Goal: Check status: Check status

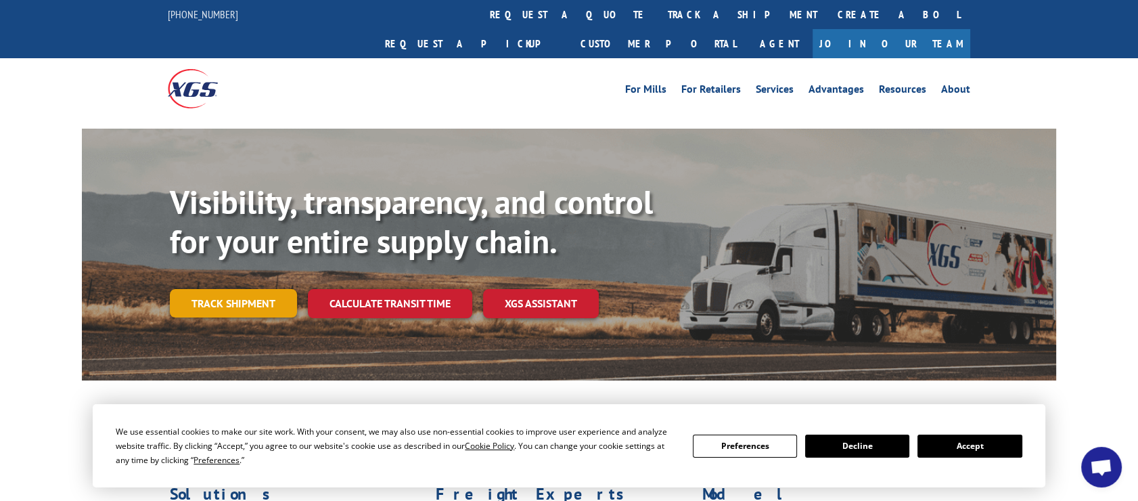
click at [251, 289] on link "Track shipment" at bounding box center [233, 303] width 127 height 28
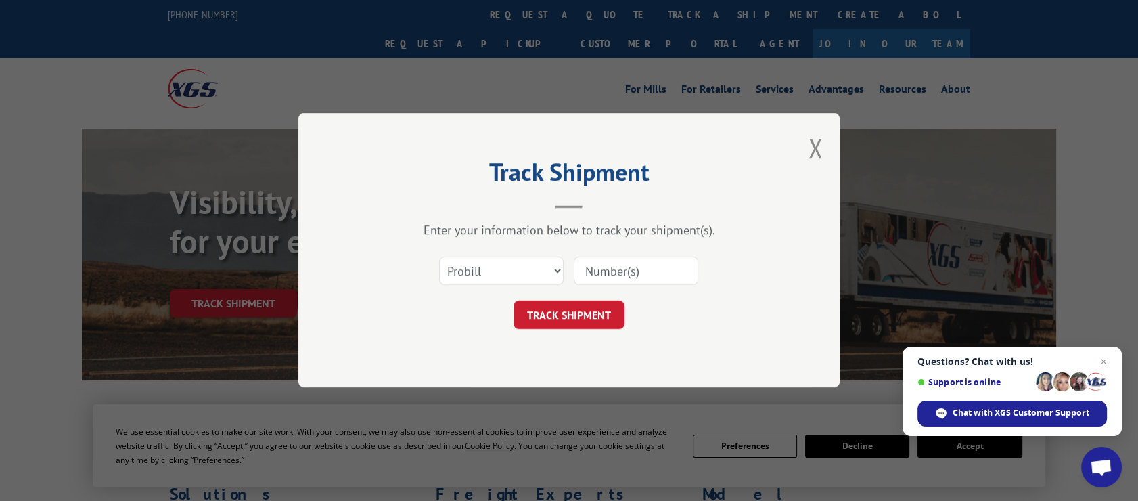
click at [675, 270] on input at bounding box center [636, 271] width 125 height 28
paste input "YKAYN6KAM96EXZH"
type input "YKAYN6KAM96EXZH"
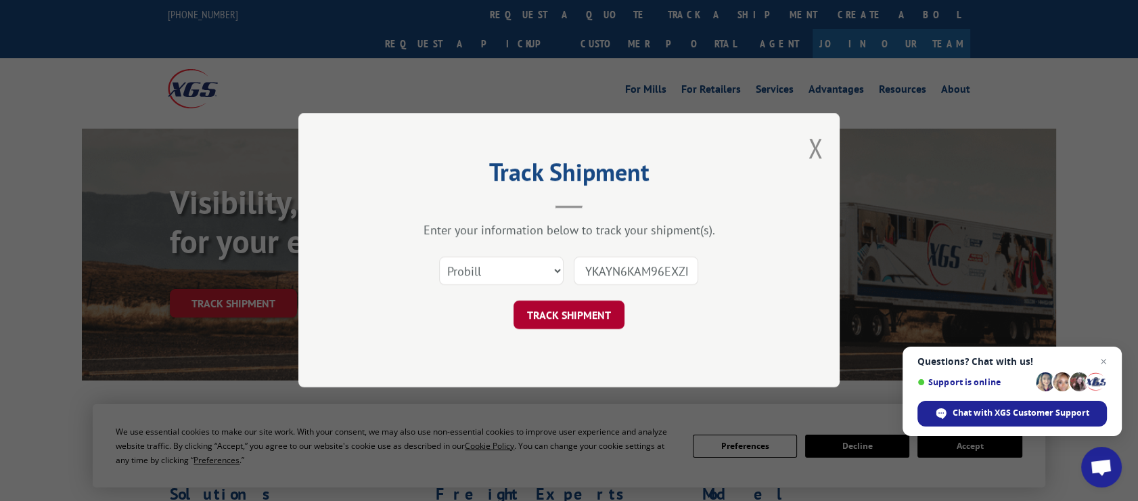
click at [557, 317] on button "TRACK SHIPMENT" at bounding box center [569, 315] width 111 height 28
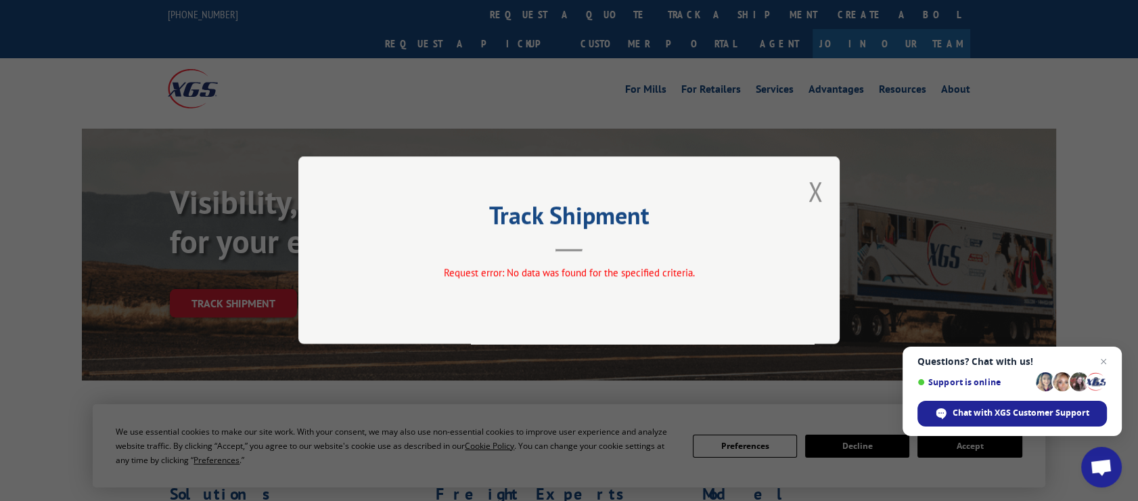
click at [493, 277] on span "Request error: No data was found for the specified criteria." at bounding box center [569, 273] width 251 height 13
drag, startPoint x: 575, startPoint y: 302, endPoint x: 635, endPoint y: 261, distance: 73.0
click at [589, 288] on div "Track Shipment Request error: No data was found for the specified criteria." at bounding box center [568, 249] width 541 height 187
click at [818, 193] on button "Close modal" at bounding box center [815, 191] width 15 height 36
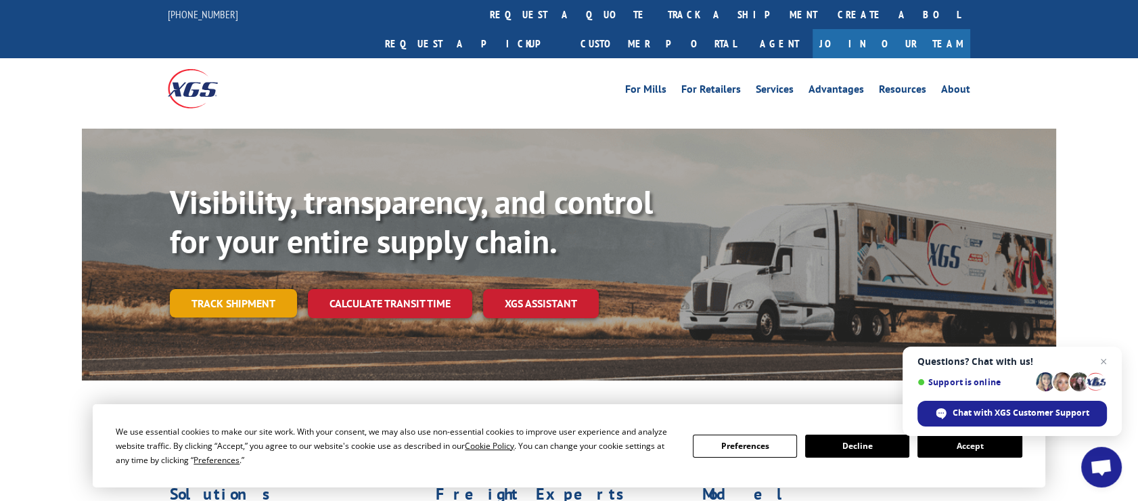
click at [250, 289] on link "Track shipment" at bounding box center [233, 303] width 127 height 28
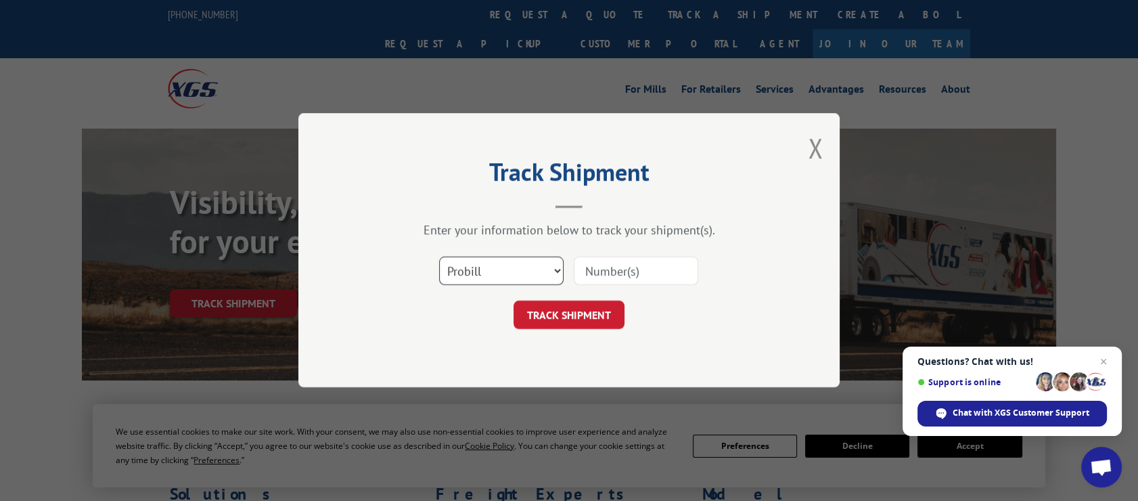
click at [542, 276] on select "Select category... Probill BOL PO" at bounding box center [501, 271] width 125 height 28
click at [439, 257] on select "Select category... Probill BOL PO" at bounding box center [501, 271] width 125 height 28
click at [654, 275] on input at bounding box center [636, 271] width 125 height 28
type input "YKAYN6KAM96EXZH"
click at [545, 313] on button "TRACK SHIPMENT" at bounding box center [569, 315] width 111 height 28
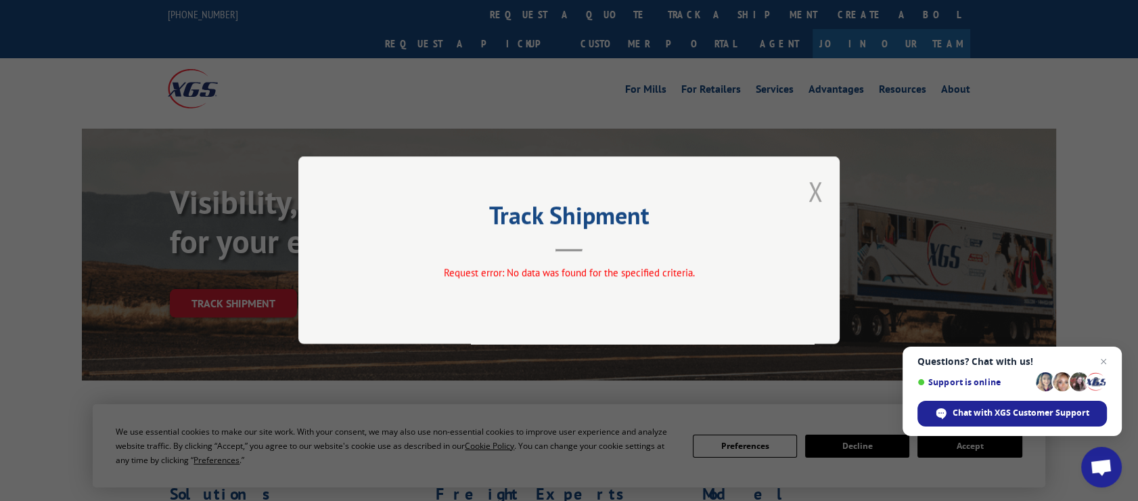
click at [809, 194] on button "Close modal" at bounding box center [815, 191] width 15 height 36
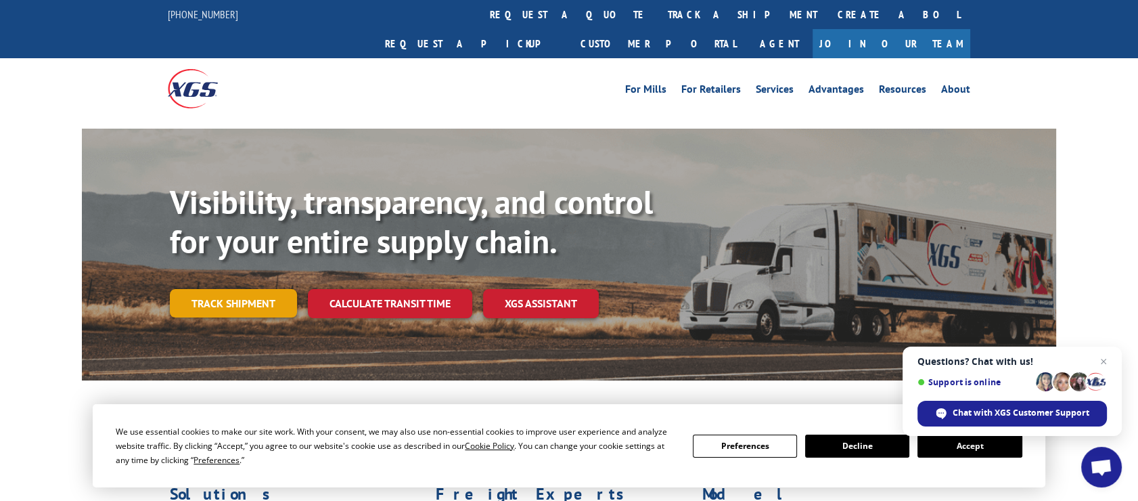
click at [269, 289] on link "Track shipment" at bounding box center [233, 303] width 127 height 28
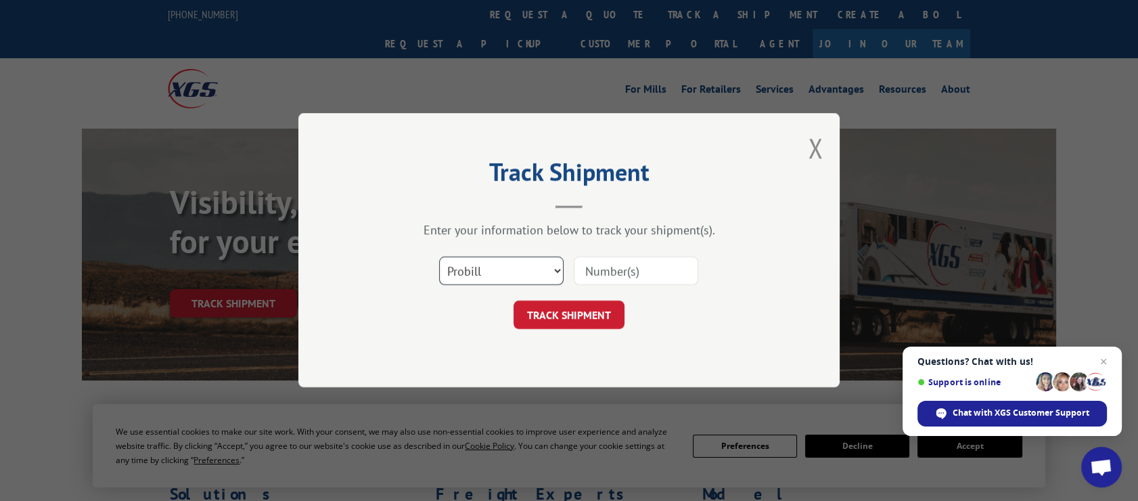
click at [552, 270] on select "Select category... Probill BOL PO" at bounding box center [501, 271] width 125 height 28
select select "bol"
click at [439, 257] on select "Select category... Probill BOL PO" at bounding box center [501, 271] width 125 height 28
click at [622, 271] on input at bounding box center [636, 271] width 125 height 28
type input "YKAYN6KAM96EXZH"
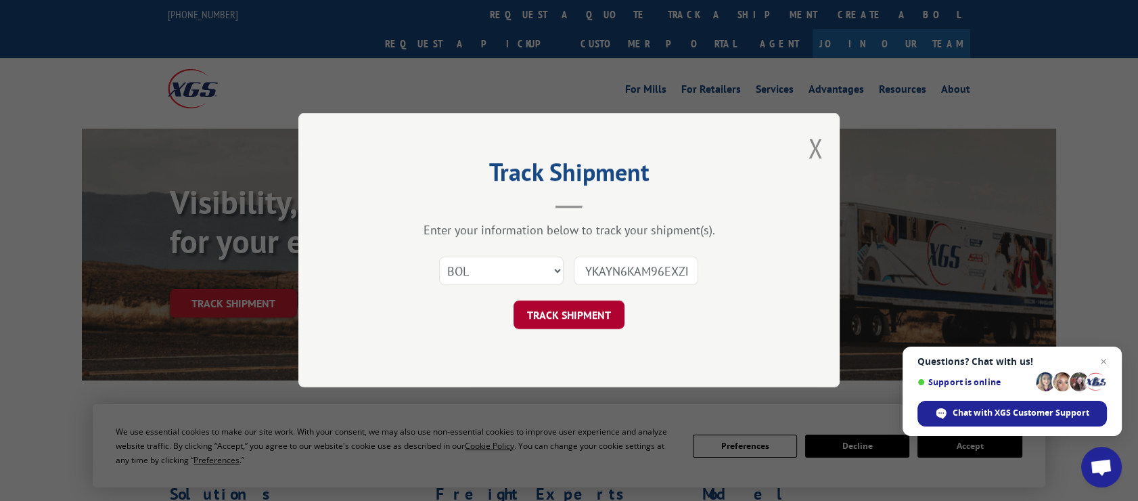
click at [568, 314] on button "TRACK SHIPMENT" at bounding box center [569, 315] width 111 height 28
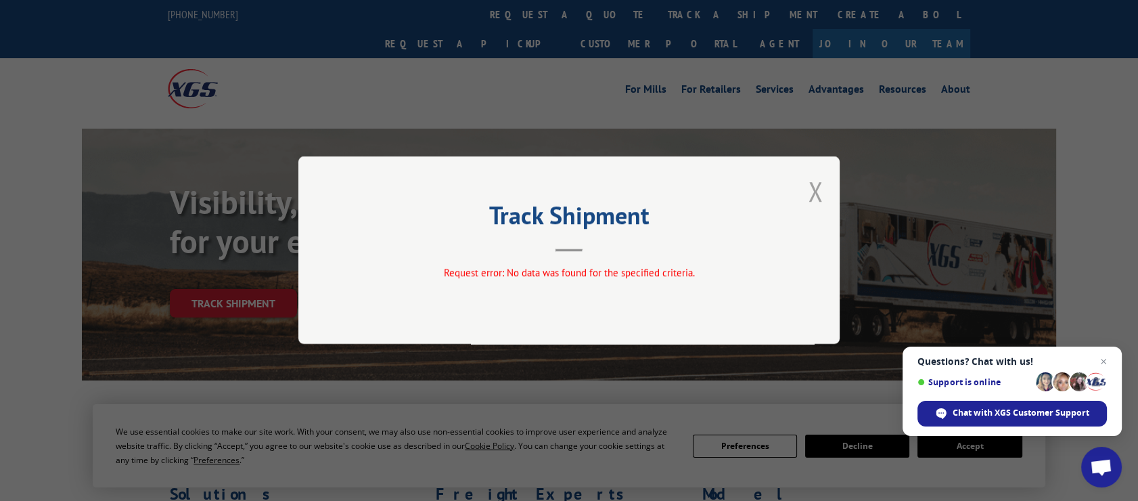
click at [816, 187] on button "Close modal" at bounding box center [815, 191] width 15 height 36
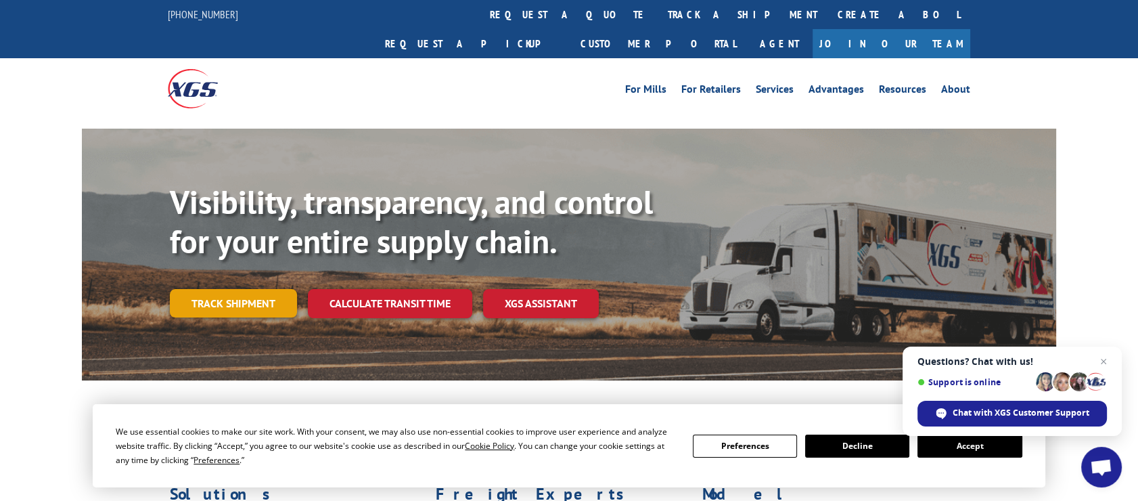
click at [263, 289] on link "Track shipment" at bounding box center [233, 303] width 127 height 28
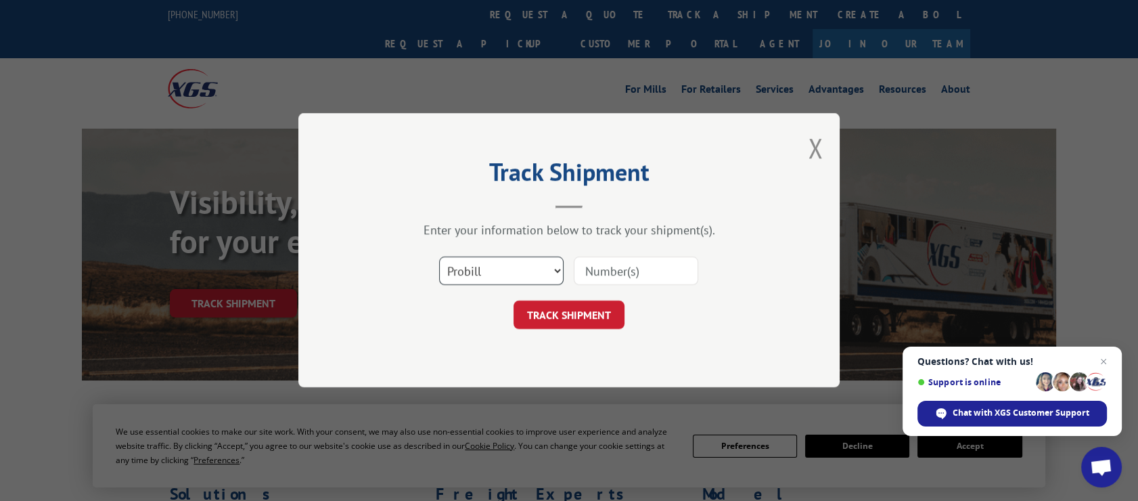
click at [541, 277] on select "Select category... Probill BOL PO" at bounding box center [501, 271] width 125 height 28
select select "po"
click at [439, 257] on select "Select category... Probill BOL PO" at bounding box center [501, 271] width 125 height 28
click at [644, 267] on input at bounding box center [636, 271] width 125 height 28
type input "YKAYN6KAM96EXZH"
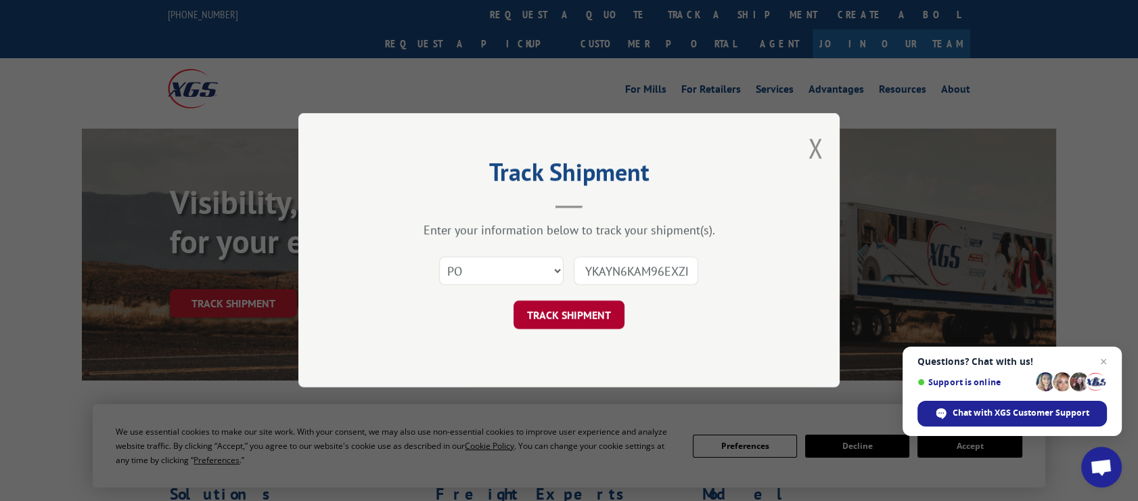
click at [562, 313] on button "TRACK SHIPMENT" at bounding box center [569, 315] width 111 height 28
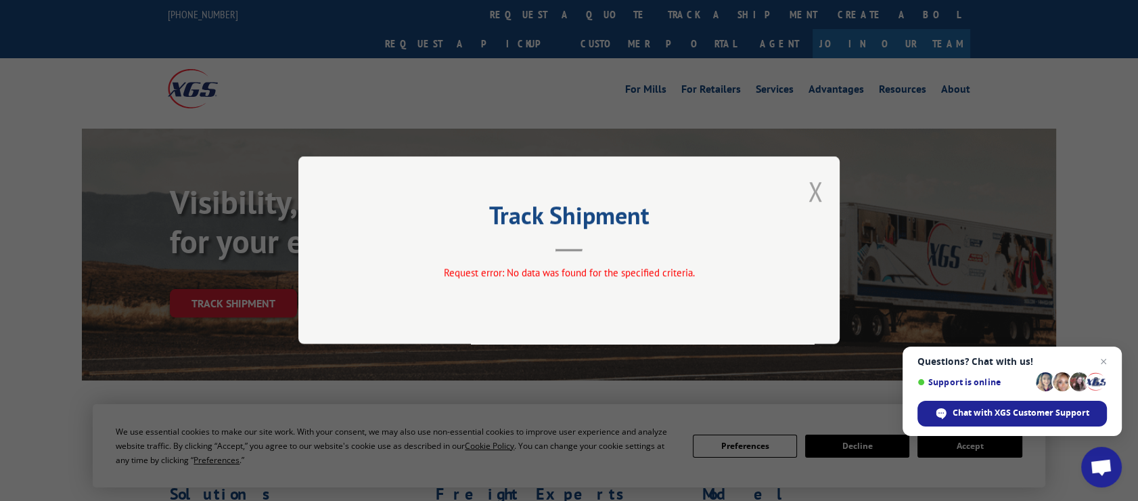
click at [820, 189] on button "Close modal" at bounding box center [815, 191] width 15 height 36
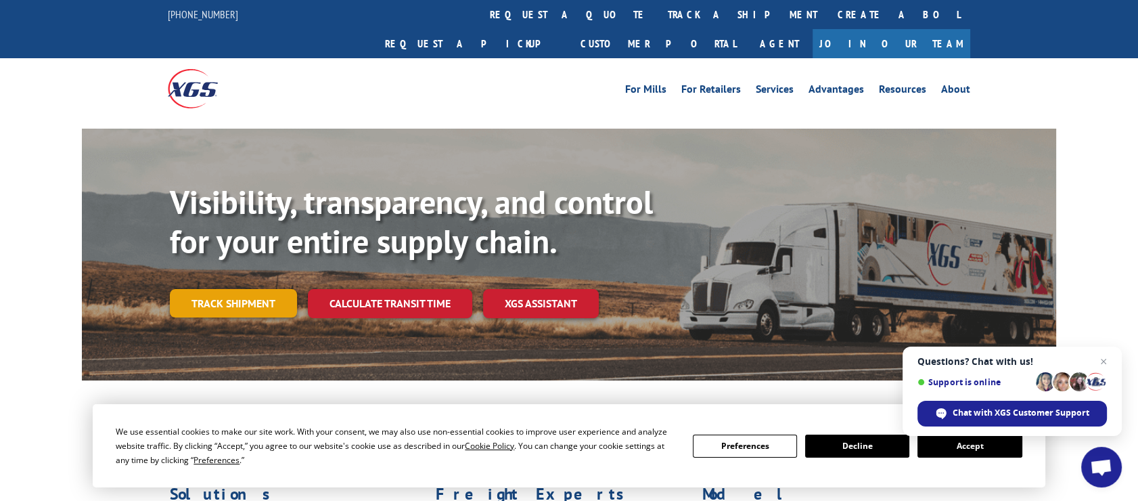
click at [255, 289] on link "Track shipment" at bounding box center [233, 303] width 127 height 28
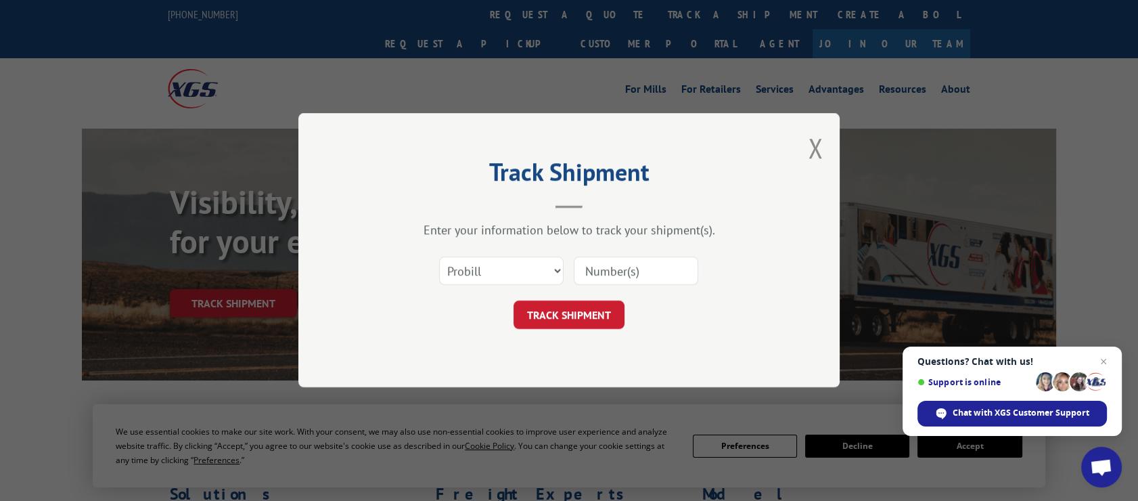
click at [593, 277] on input at bounding box center [636, 271] width 125 height 28
type input "YKAYN6KAM96EXZH"
click at [573, 317] on button "TRACK SHIPMENT" at bounding box center [569, 315] width 111 height 28
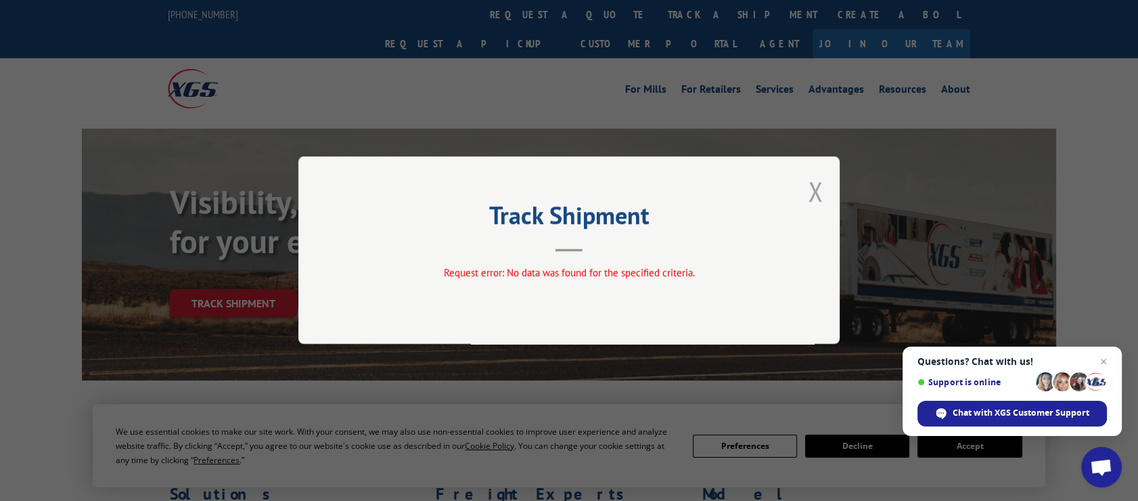
click at [819, 194] on button "Close modal" at bounding box center [815, 191] width 15 height 36
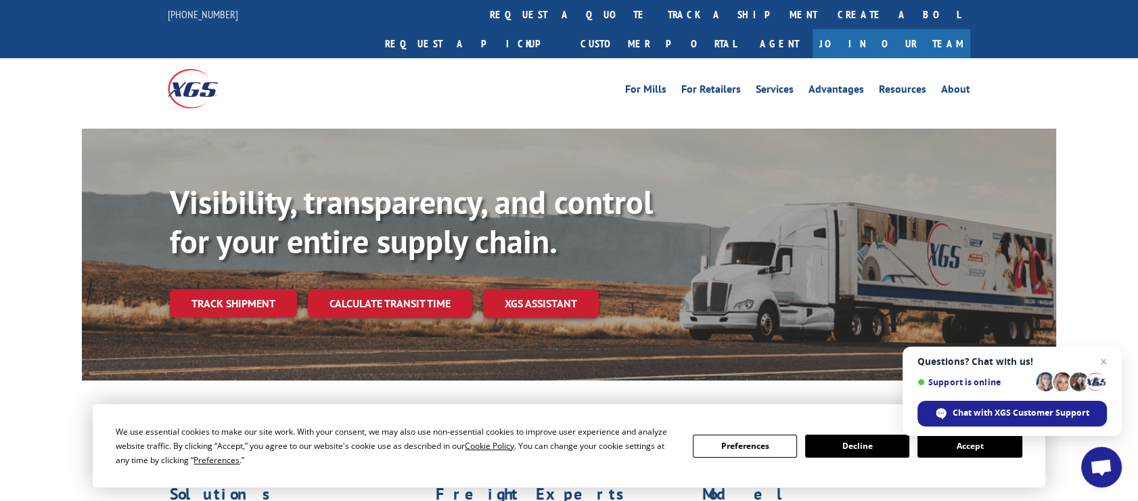
click at [878, 447] on button "Decline" at bounding box center [857, 445] width 104 height 23
